Goal: Transaction & Acquisition: Purchase product/service

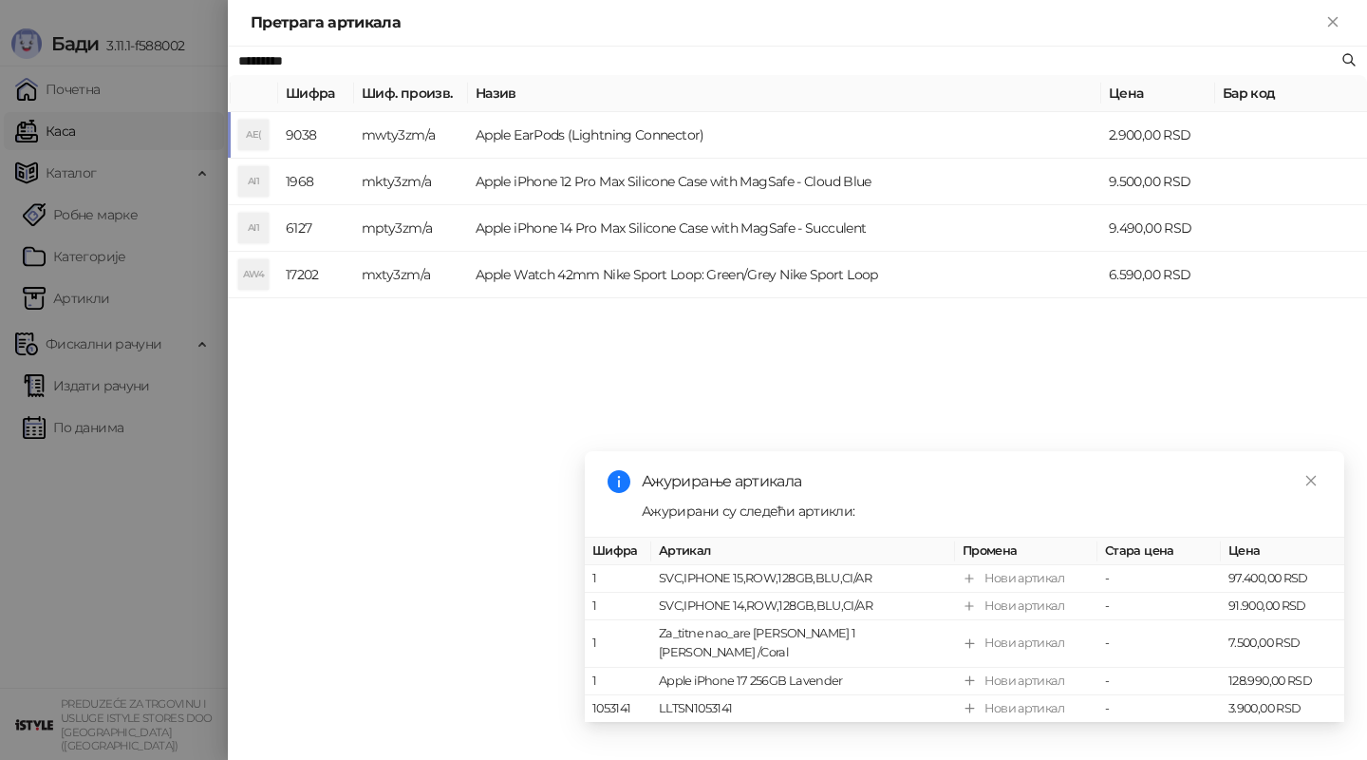
click at [959, 140] on td "Apple EarPods (Lightning Connector)" at bounding box center [784, 135] width 633 height 47
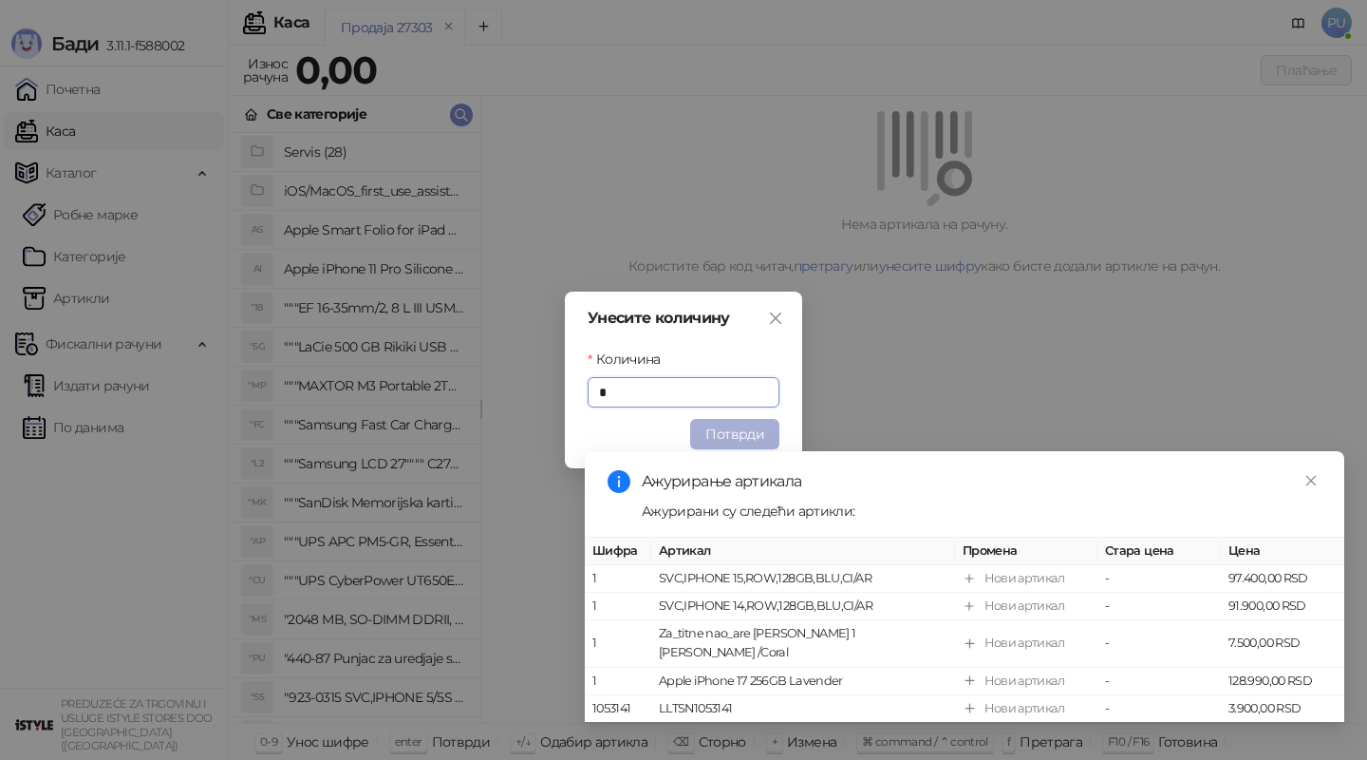
click at [745, 425] on button "Потврди" at bounding box center [734, 434] width 89 height 30
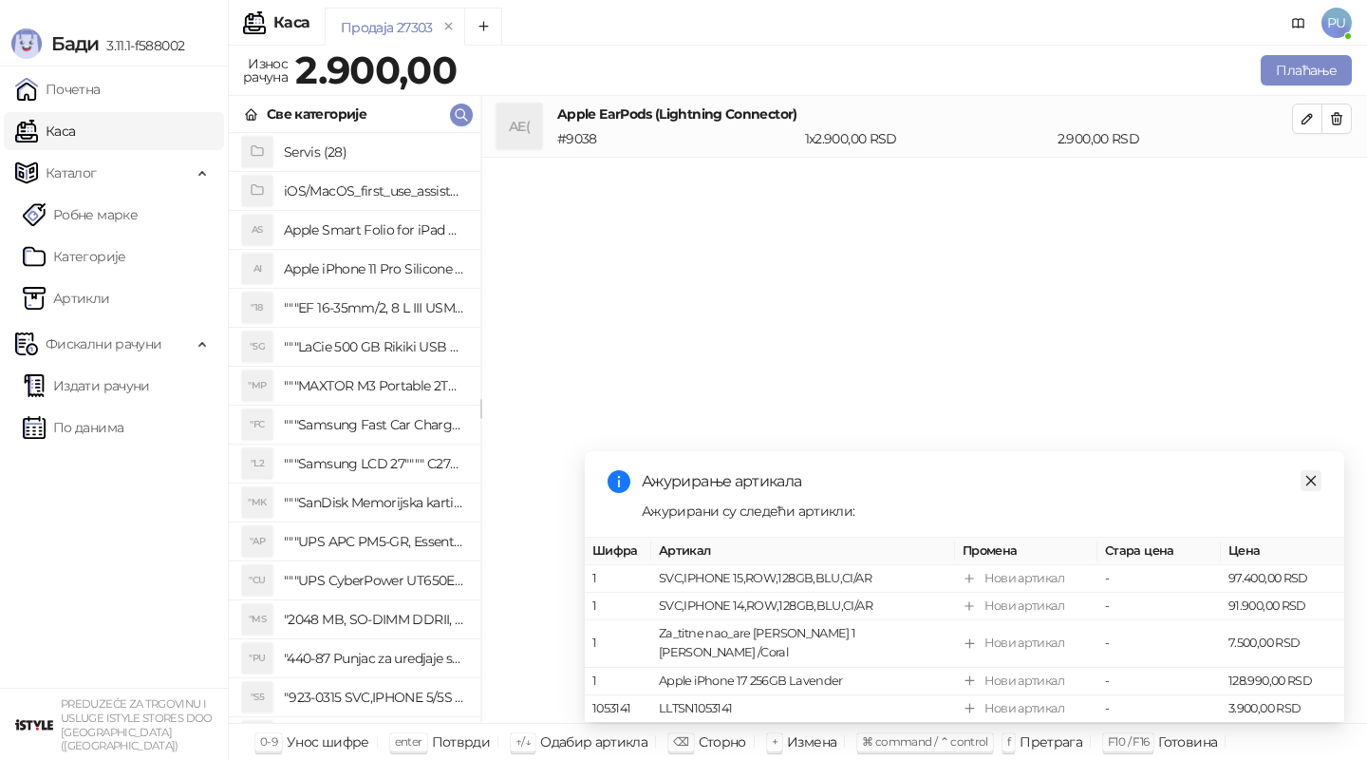
click at [1309, 491] on link "Close" at bounding box center [1311, 480] width 21 height 21
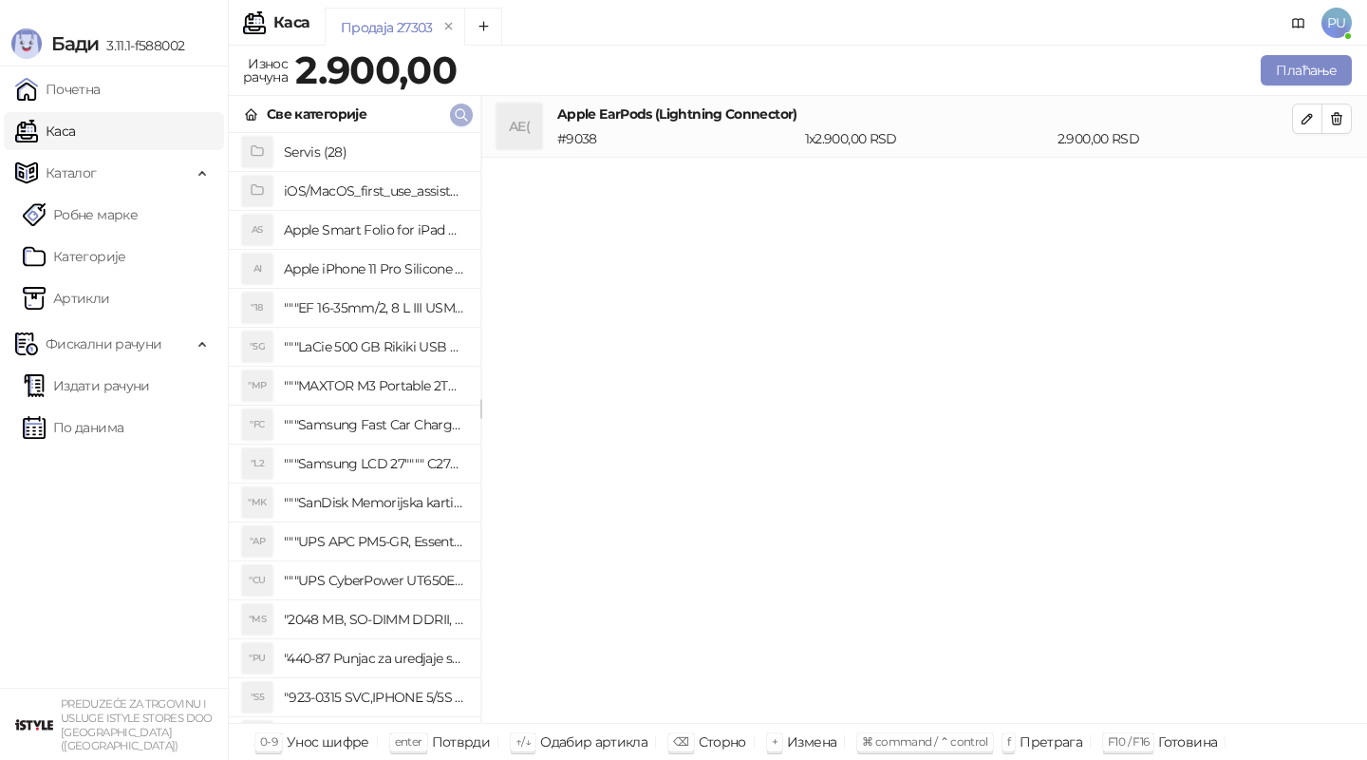
click at [456, 114] on icon "button" at bounding box center [461, 114] width 11 height 11
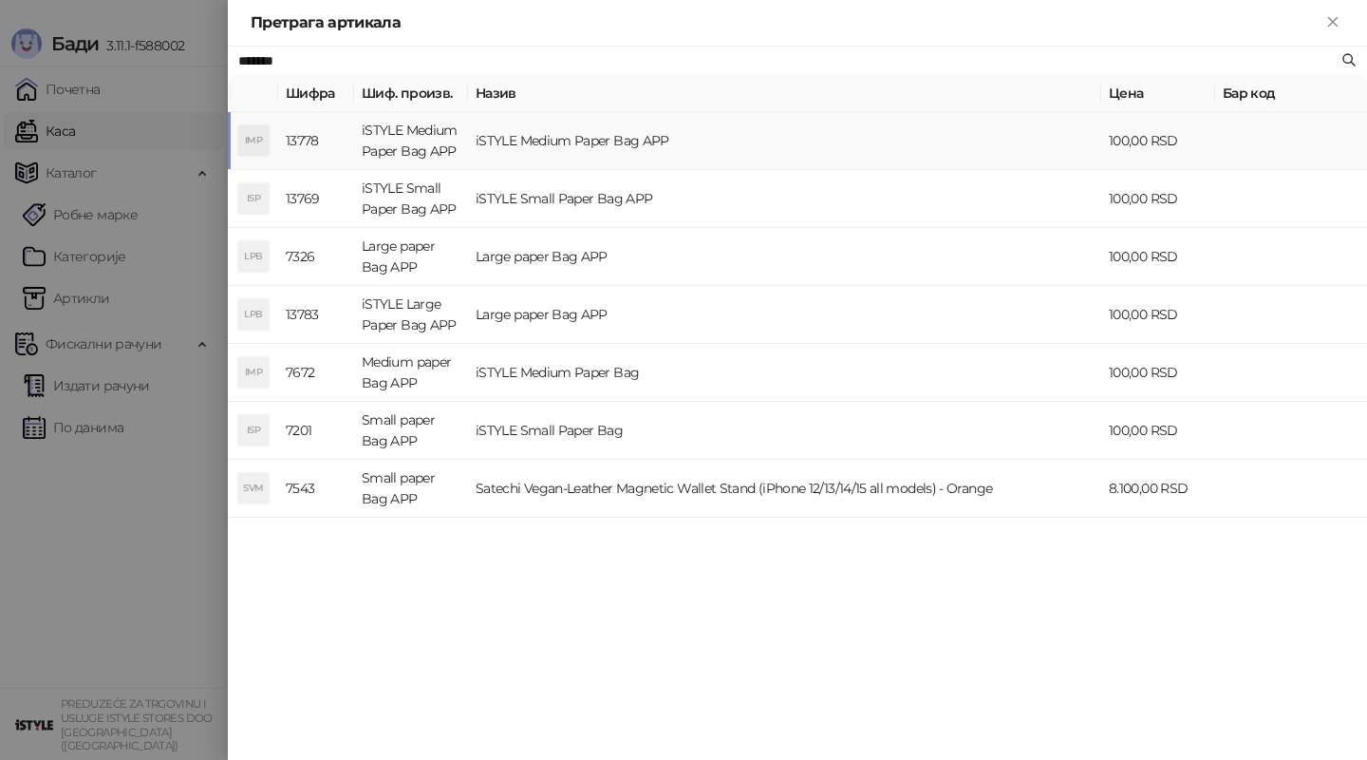
type input "*******"
click at [710, 150] on td "iSTYLE Medium Paper Bag APP" at bounding box center [784, 141] width 633 height 58
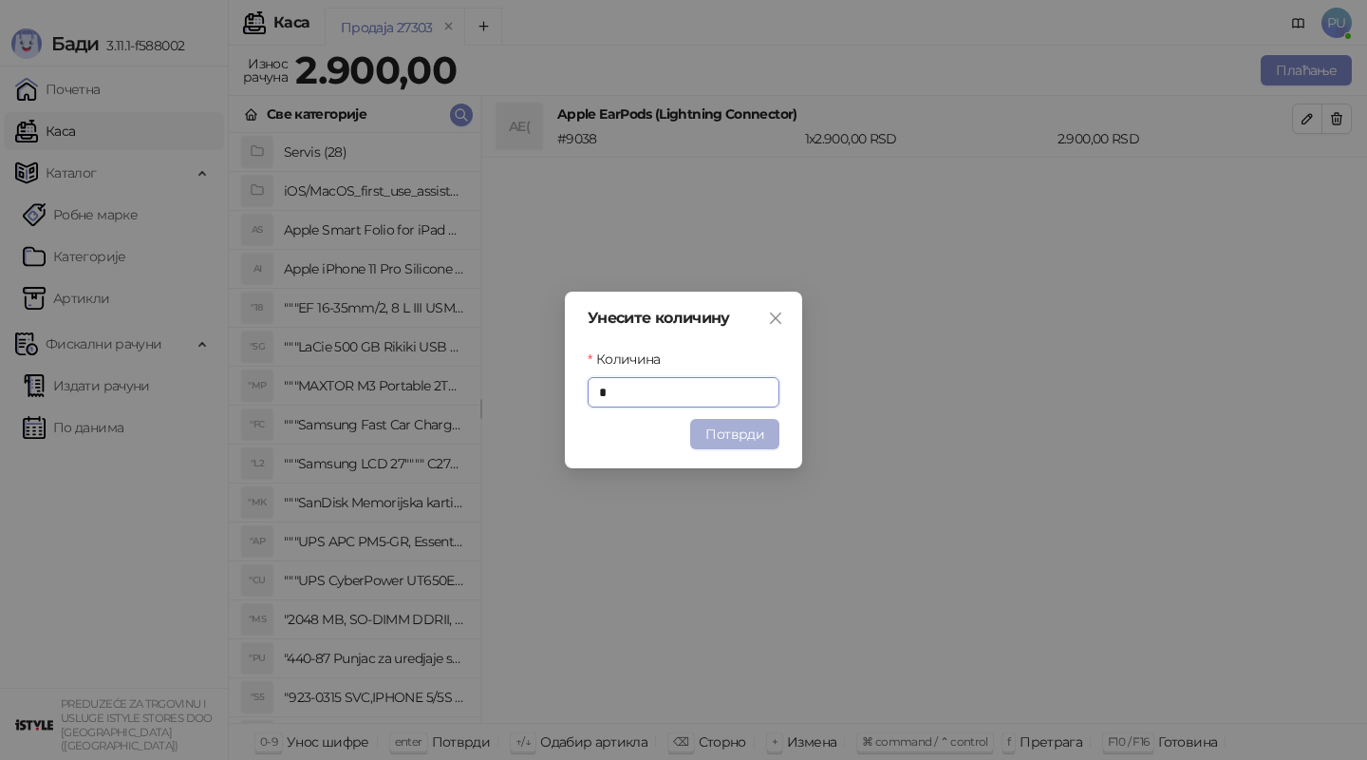
click at [741, 439] on button "Потврди" at bounding box center [734, 434] width 89 height 30
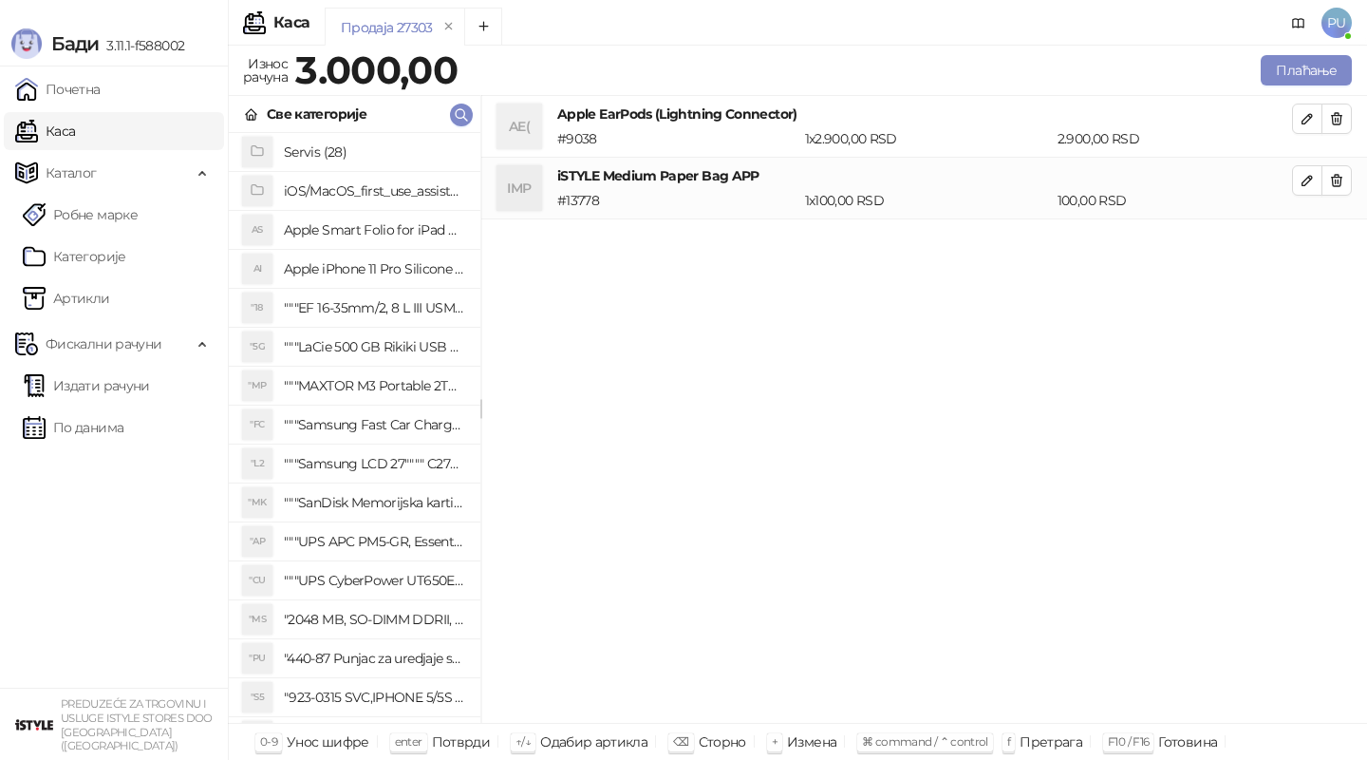
click at [1297, 86] on div "Плаћање" at bounding box center [908, 70] width 894 height 38
click at [1298, 74] on button "Плаћање" at bounding box center [1306, 70] width 91 height 30
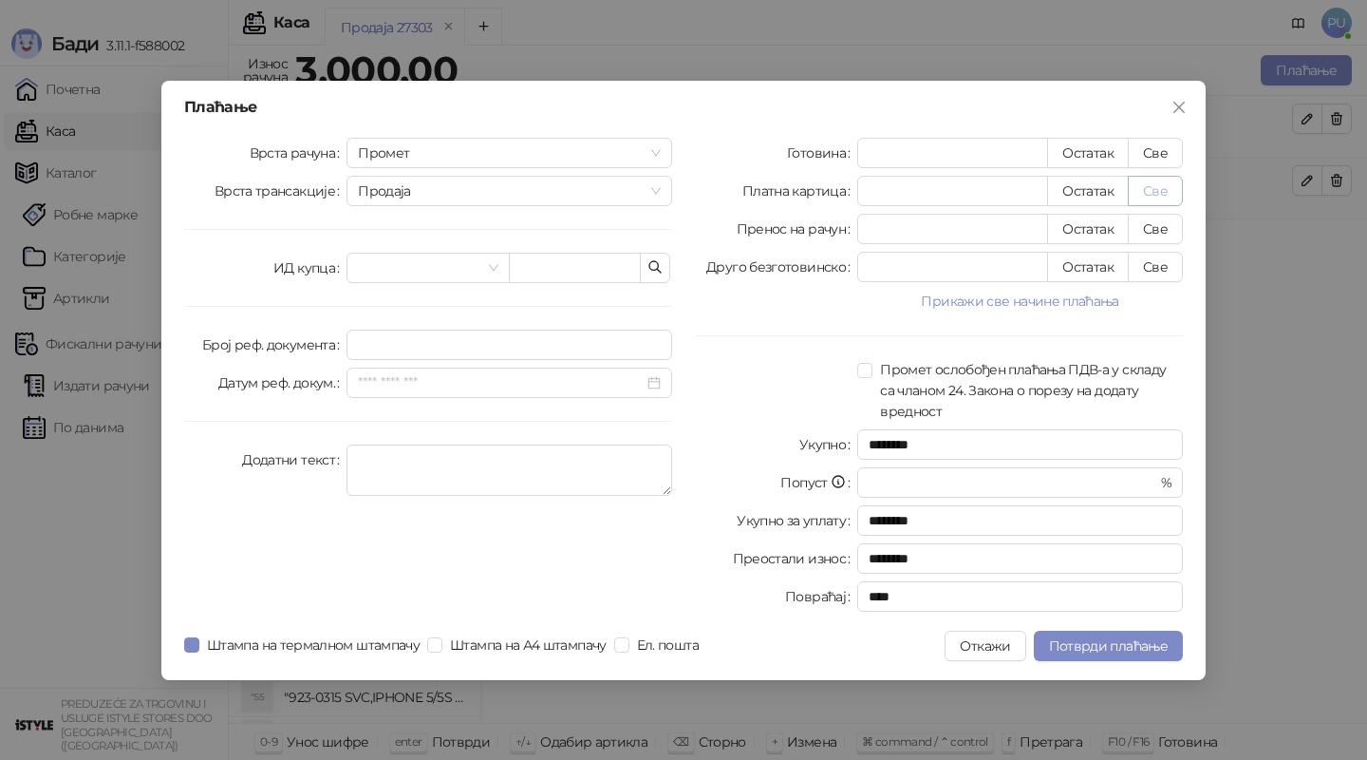
click at [1162, 194] on button "Све" at bounding box center [1155, 191] width 55 height 30
type input "****"
click at [1107, 642] on span "Потврди плаћање" at bounding box center [1108, 645] width 119 height 17
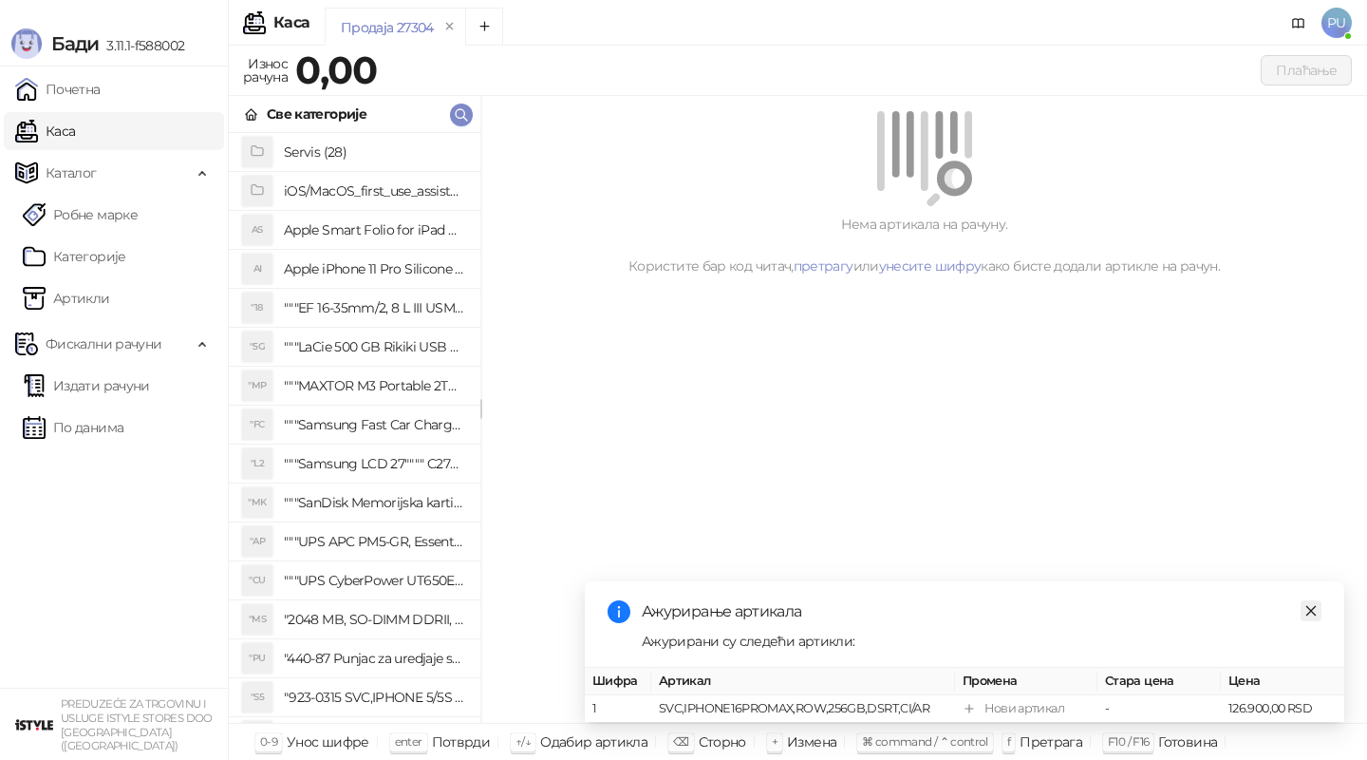
click at [1314, 613] on icon "close" at bounding box center [1311, 610] width 10 height 10
